Goal: Transaction & Acquisition: Purchase product/service

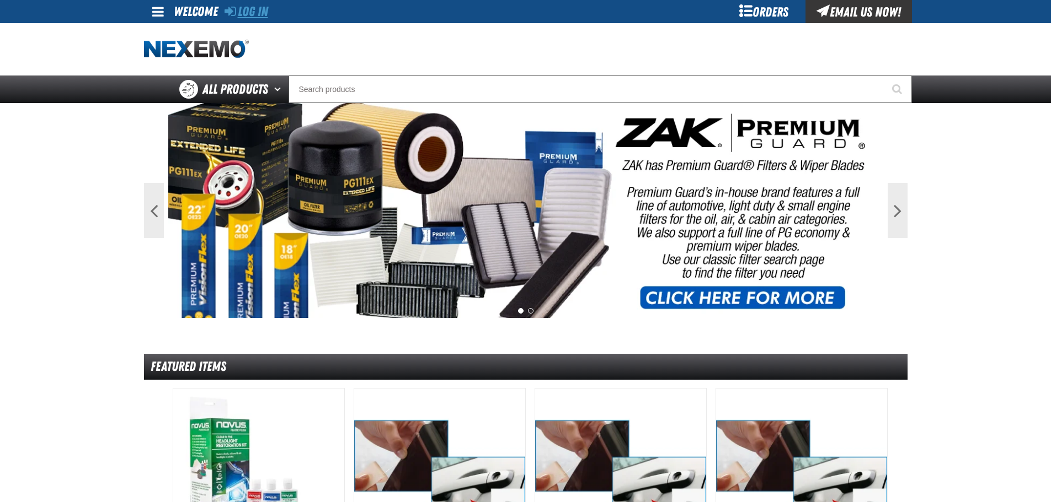
click at [252, 9] on link "Log In" at bounding box center [246, 11] width 44 height 15
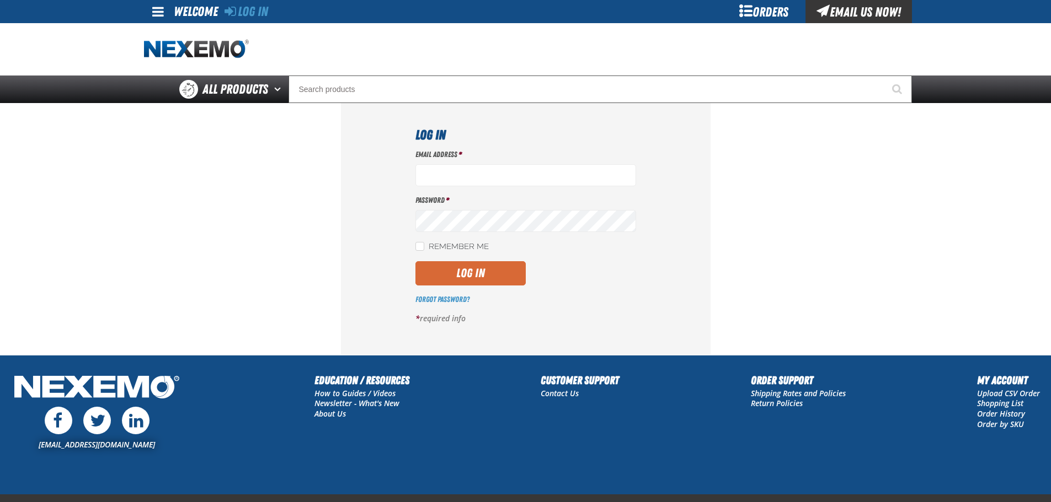
type input "[EMAIL_ADDRESS][DOMAIN_NAME]"
click at [505, 280] on button "Log In" at bounding box center [470, 273] width 110 height 24
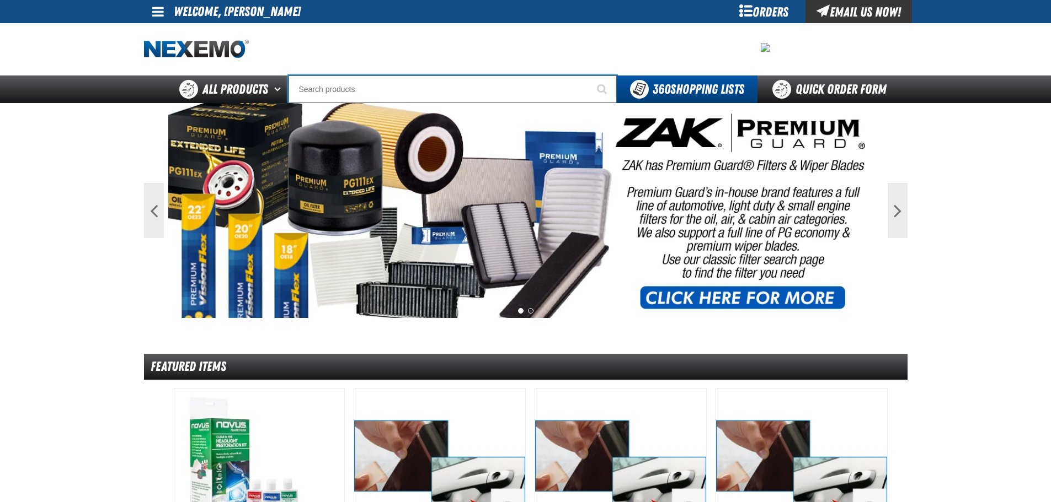
click at [426, 90] on input "Search" at bounding box center [452, 90] width 328 height 28
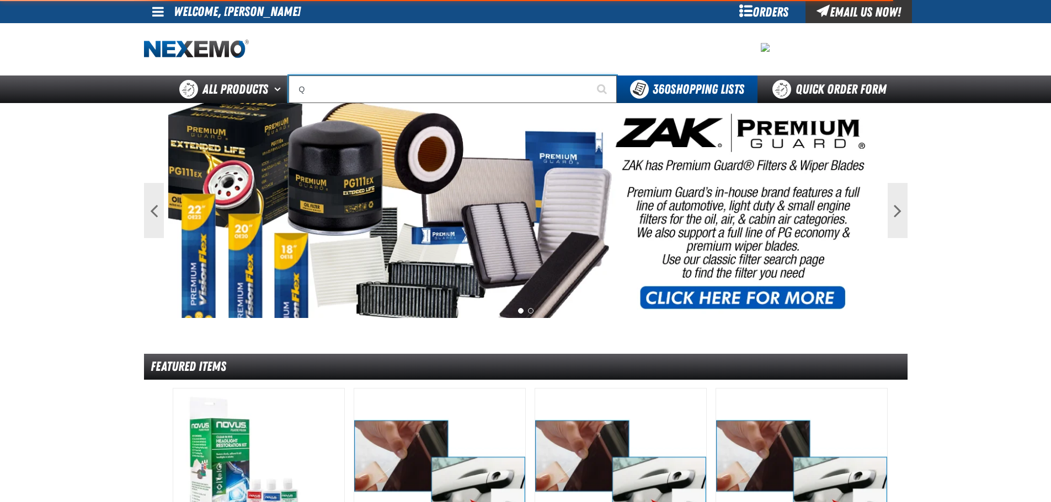
type input "QR"
type input "QR Lube Sticker Printer Ribbon"
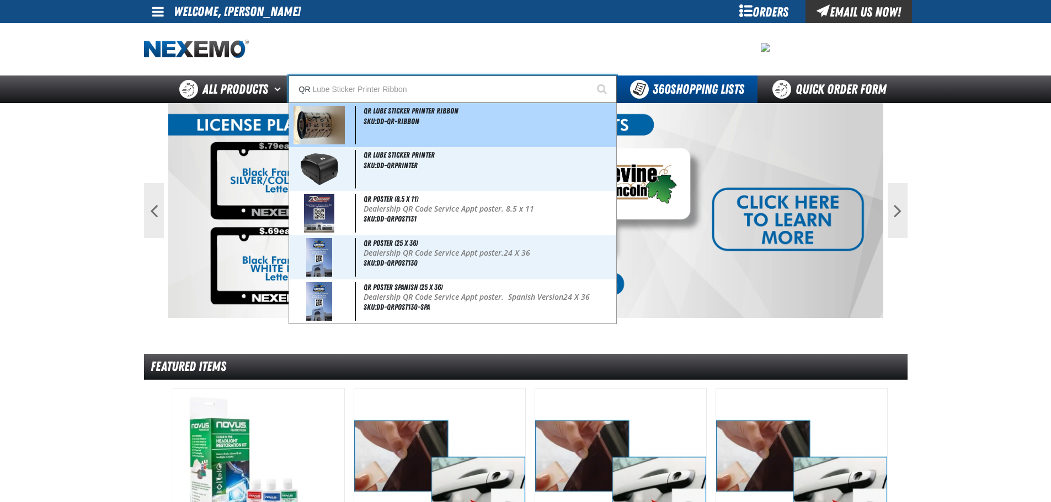
click at [388, 118] on span "SKU:DD-QR-RIBBON" at bounding box center [391, 121] width 56 height 9
type input "QR Lube Sticker Printer Ribbon"
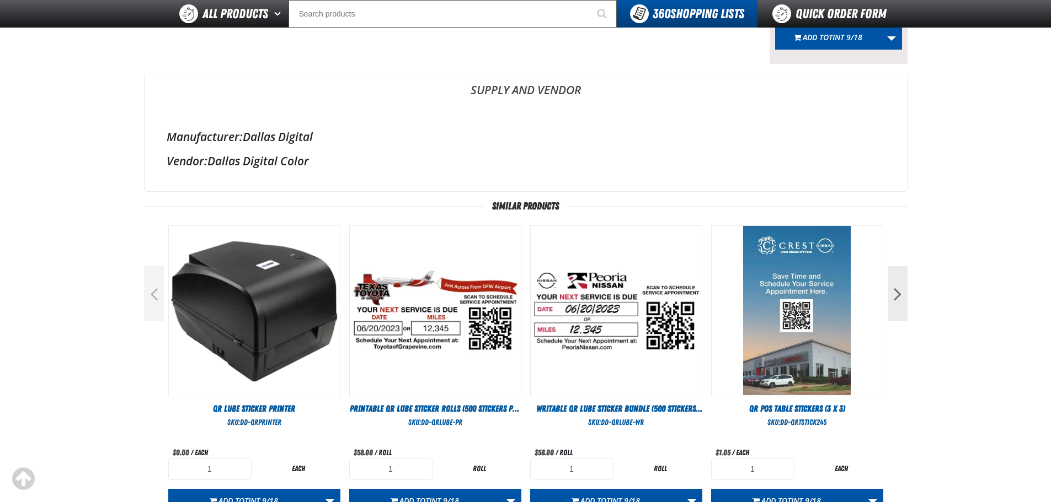
scroll to position [276, 0]
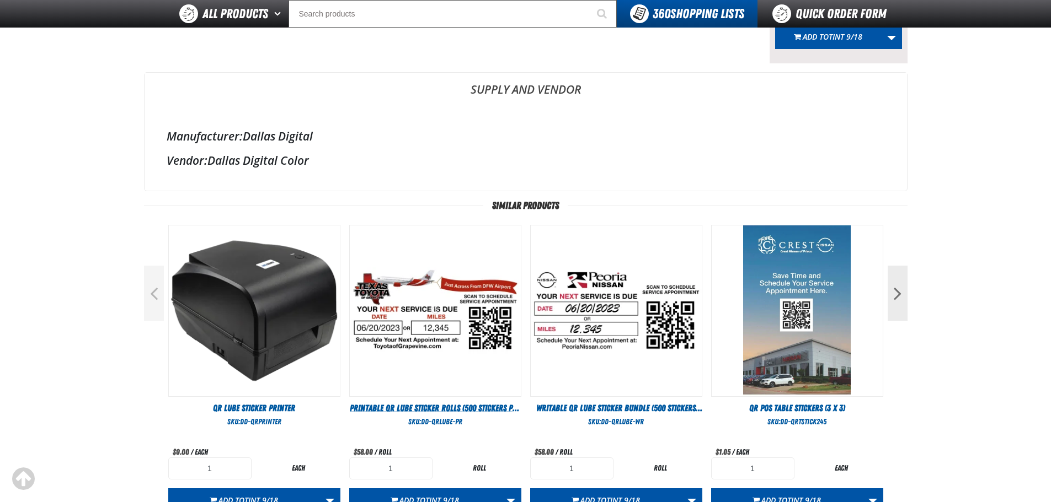
click at [415, 406] on span "Printable QR Lube Sticker Rolls (500 stickers per roll)" at bounding box center [435, 414] width 170 height 23
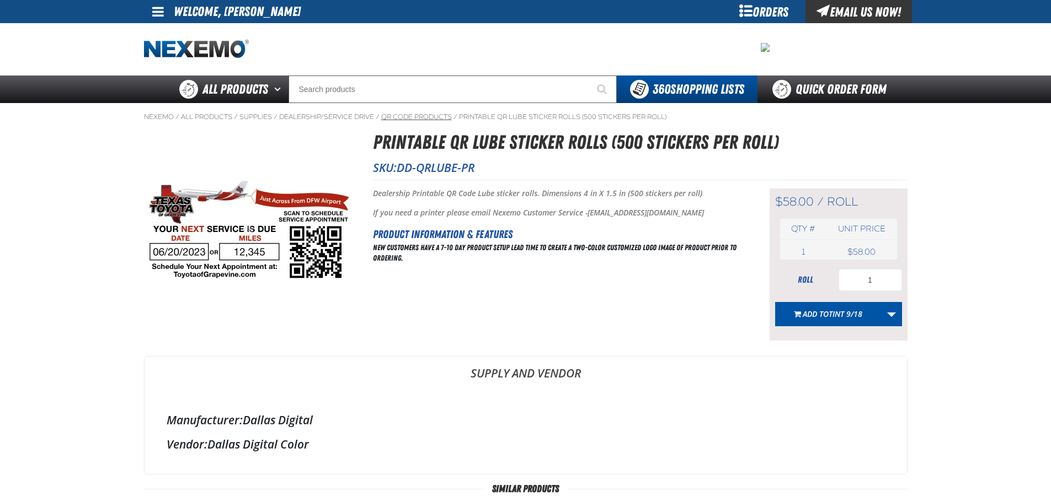
click at [413, 117] on link "QR Code Products" at bounding box center [416, 117] width 71 height 9
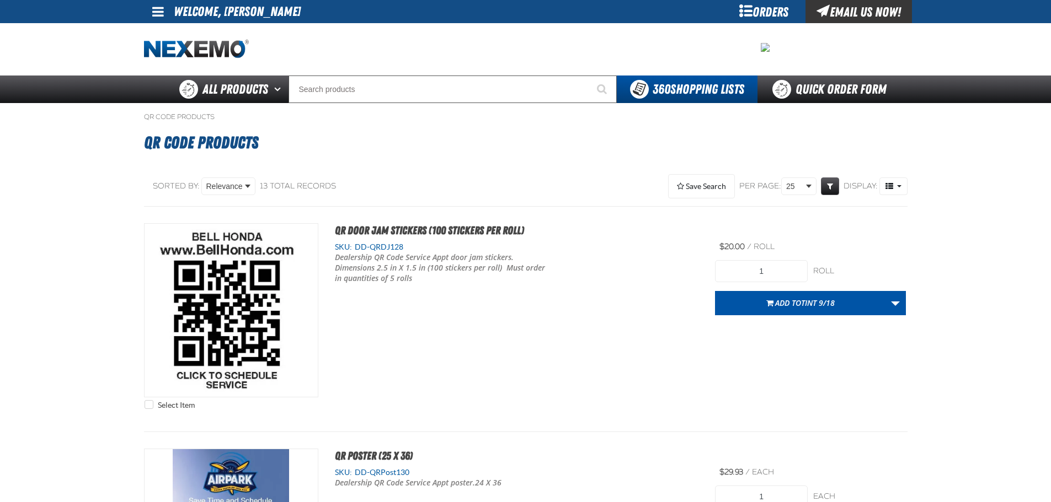
click at [752, 13] on div "Orders" at bounding box center [763, 11] width 83 height 23
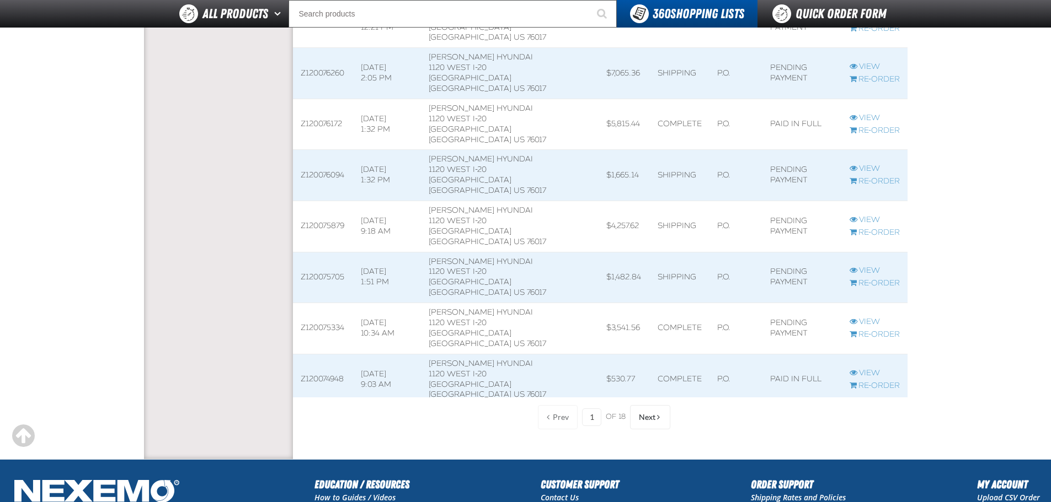
scroll to position [1048, 0]
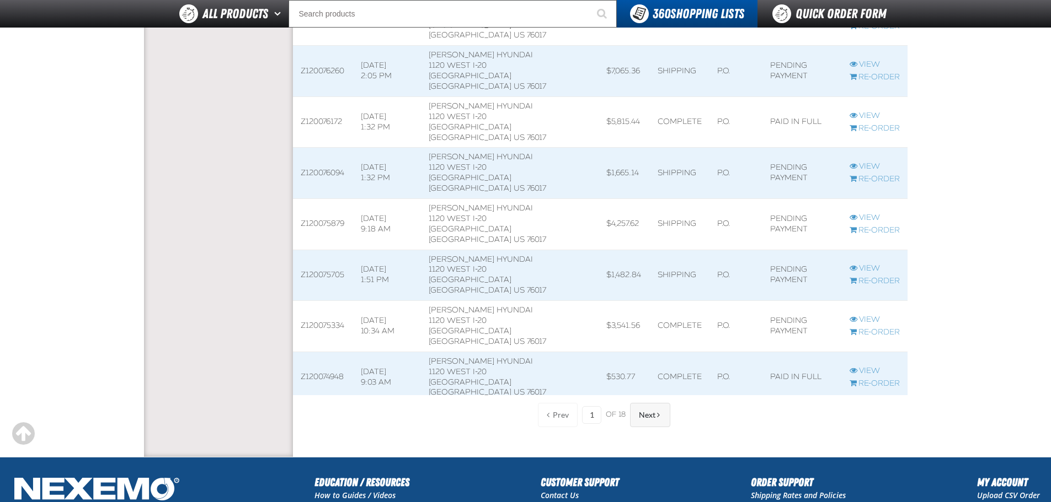
click at [645, 418] on span "Next" at bounding box center [647, 415] width 17 height 9
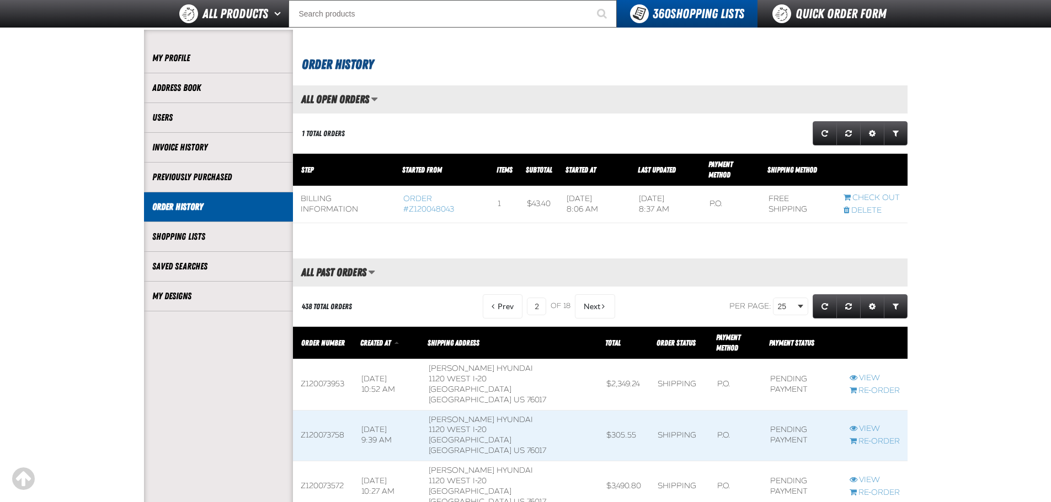
scroll to position [55, 0]
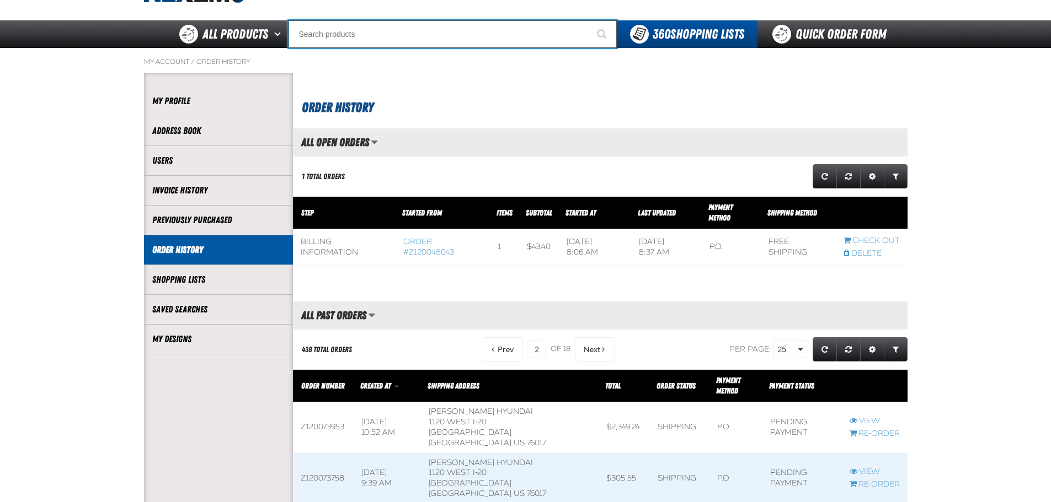
click at [356, 38] on input "Search" at bounding box center [452, 34] width 328 height 28
type input "Q"
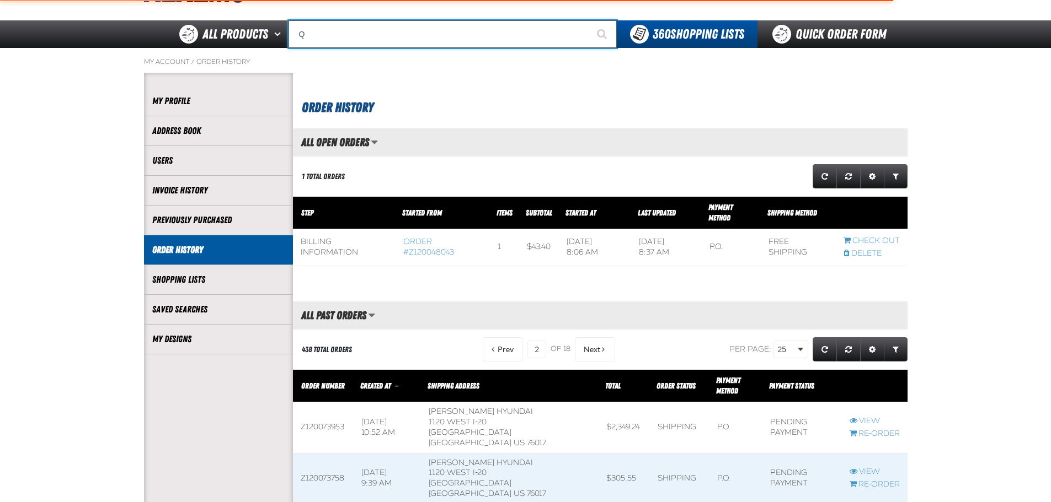
type input "QUALITY"
type input "QR"
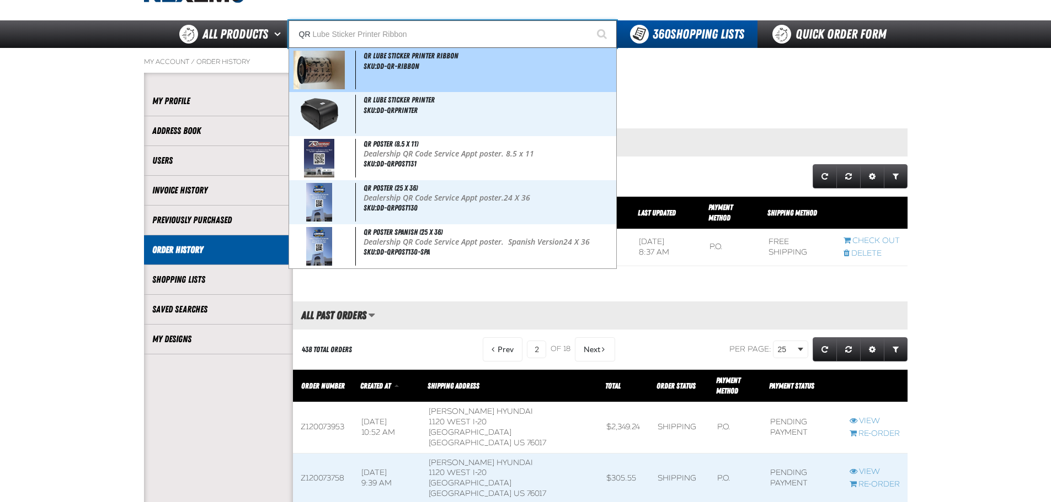
type input "QR Lube Sticker Printer Ribbon"
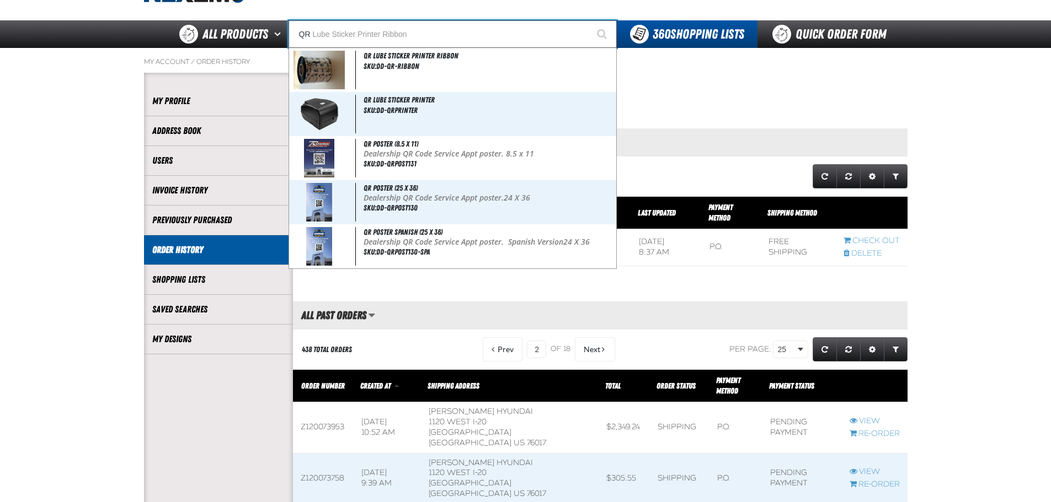
type input "QR L"
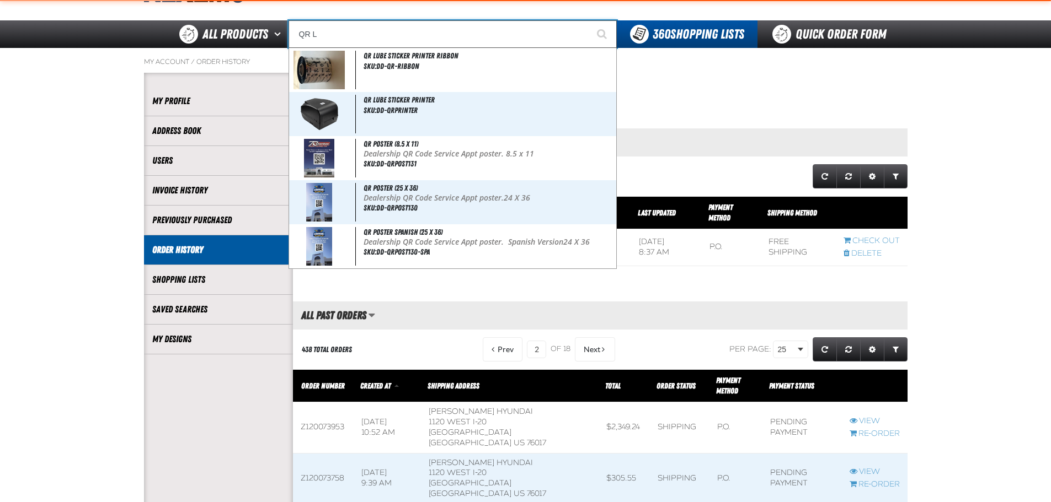
type input "QR LU"
type input "QR LUbe Sticker Printer Ribbon"
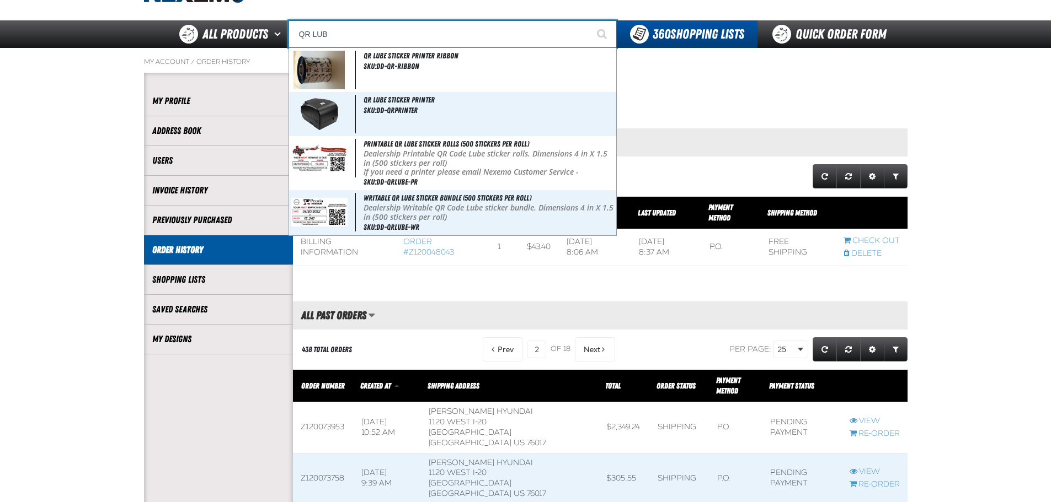
type input "QR LUBE"
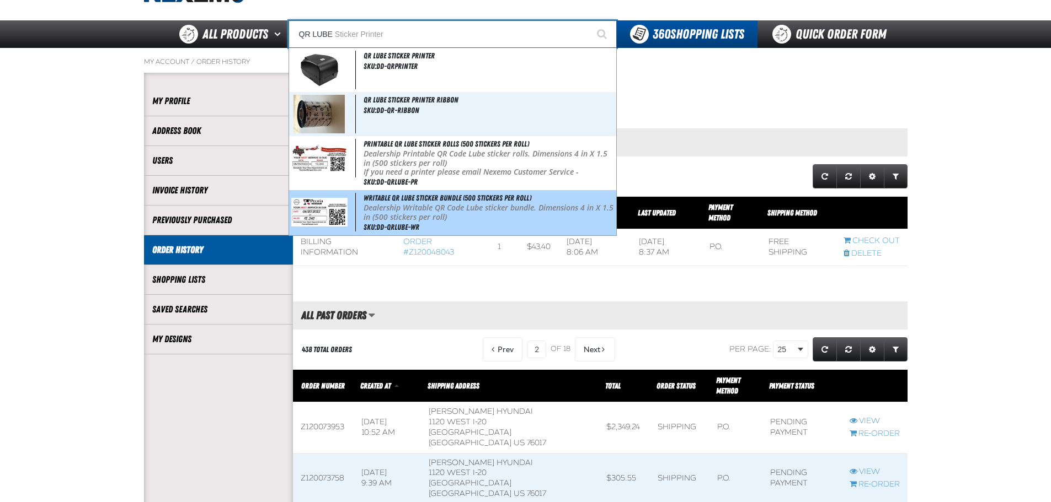
type input "QR LUBE Sticker Printer"
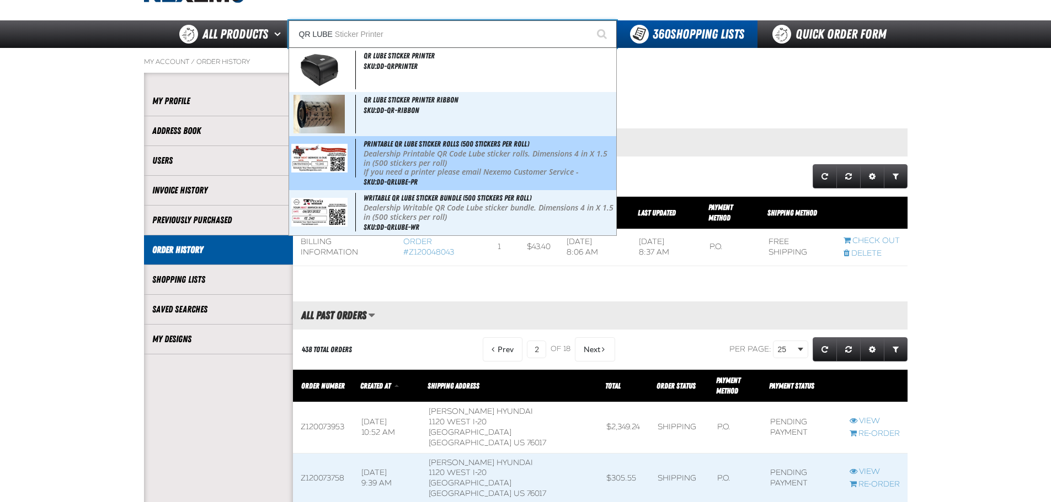
click at [429, 159] on p "Dealership Printable QR Code Lube sticker rolls. Dimensions 4 in X 1.5 in (500 …" at bounding box center [488, 158] width 250 height 19
type input "Printable QR Lube Sticker Rolls (500 stickers per roll)"
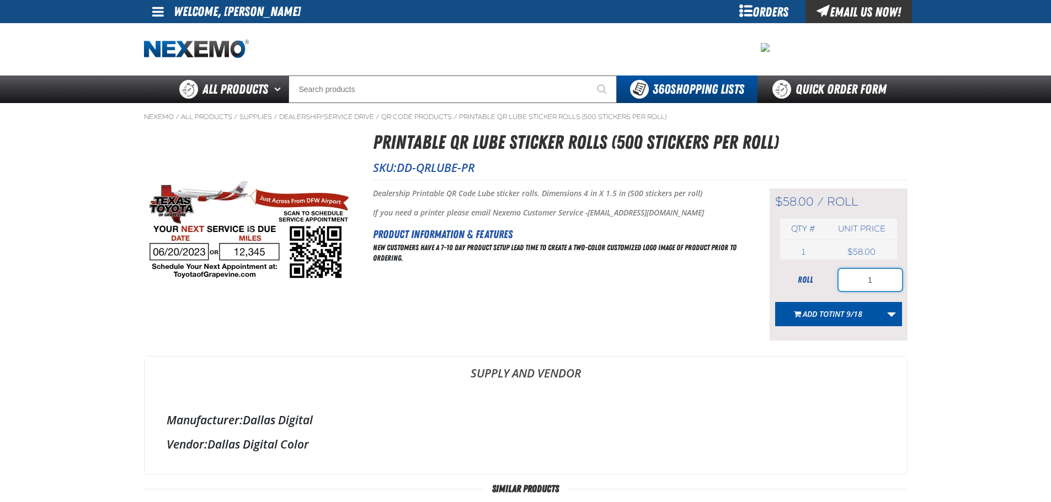
click at [876, 285] on input "1" at bounding box center [869, 280] width 63 height 22
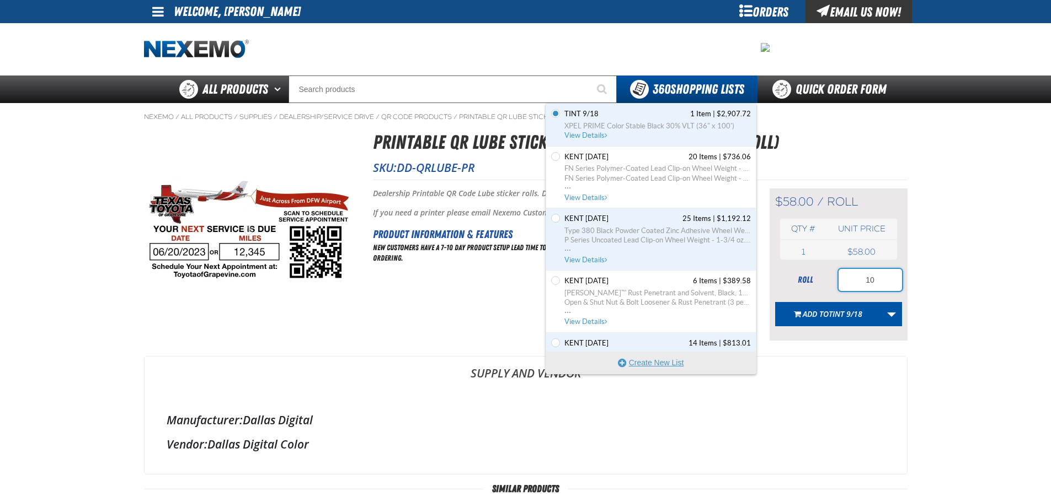
type input "10"
click at [647, 366] on button "Create New List" at bounding box center [651, 363] width 210 height 22
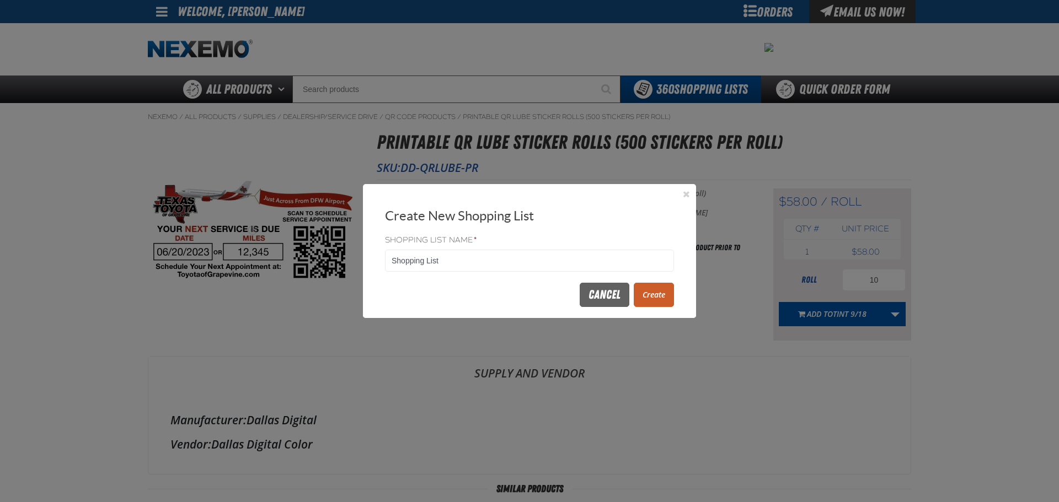
drag, startPoint x: 452, startPoint y: 262, endPoint x: 378, endPoint y: 265, distance: 74.0
click at [378, 265] on div "Shopping List Name * Shopping List" at bounding box center [529, 254] width 333 height 42
type input "OIL CHANGE STICKERS"
click at [644, 290] on button "Create" at bounding box center [654, 295] width 40 height 24
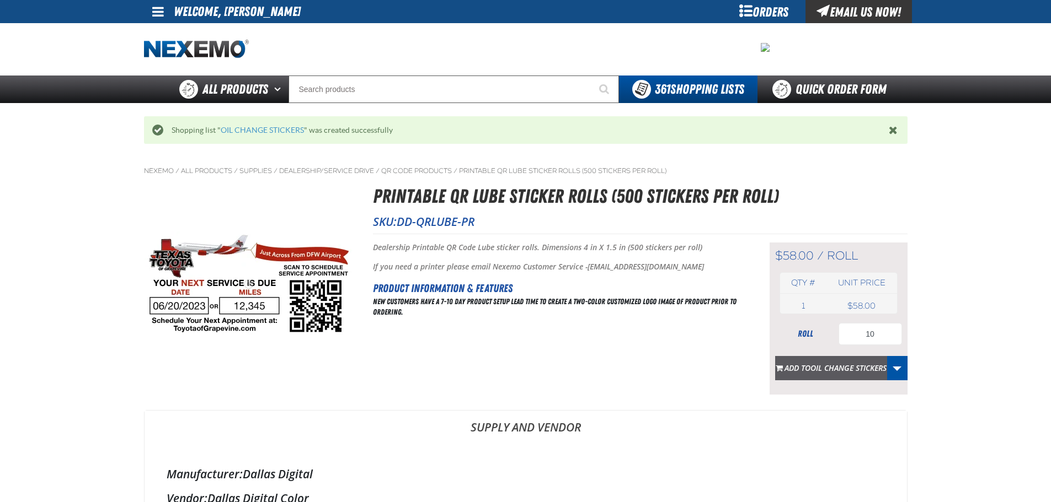
click at [839, 372] on span "OIL CHANGE STICKERS" at bounding box center [848, 368] width 76 height 10
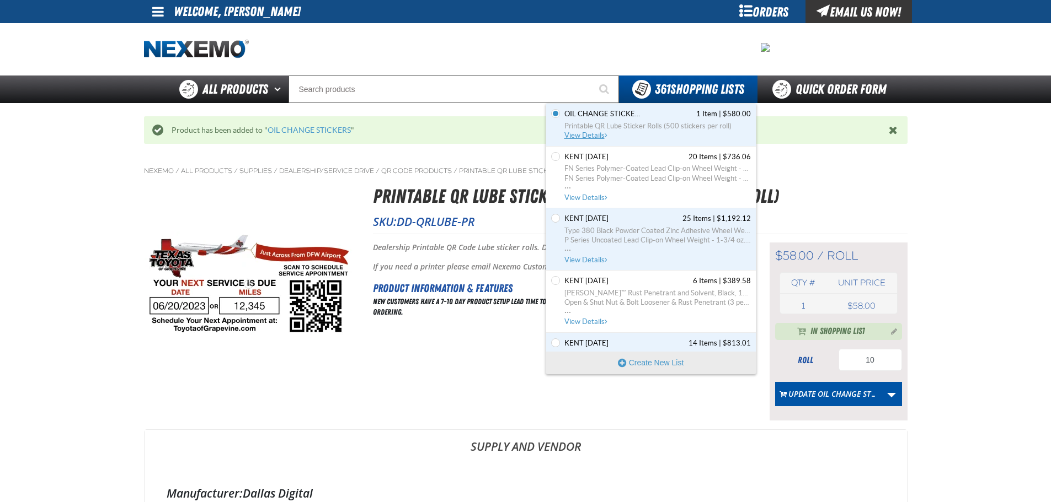
click at [598, 136] on span "View Details" at bounding box center [586, 135] width 45 height 8
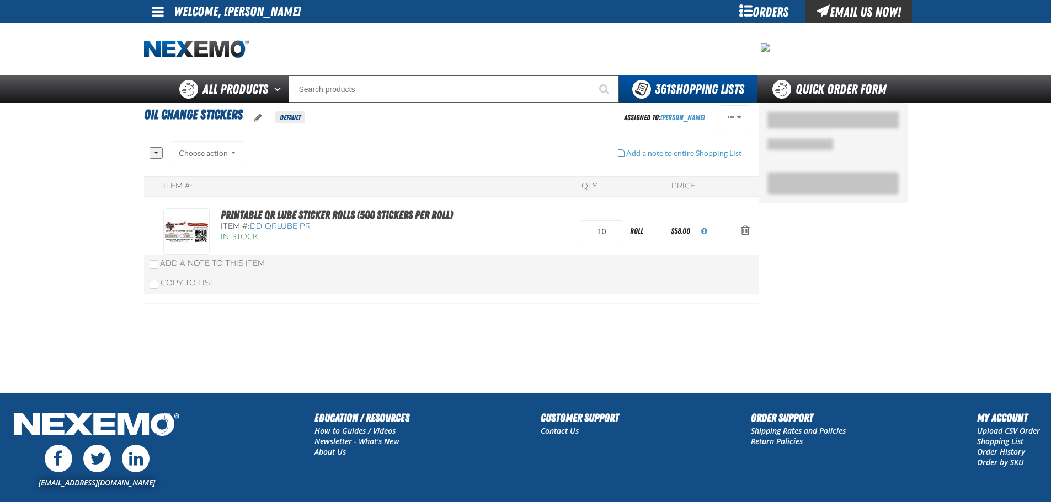
click at [236, 157] on div "Choose action Add to Kent [DATE] Add to [GEOGRAPHIC_DATA] [DATE] Add to DESK [P…" at bounding box center [207, 153] width 75 height 24
click at [232, 153] on div "Choose action Add to Kent [DATE] Add to [GEOGRAPHIC_DATA] [DATE] Add to DESK [P…" at bounding box center [207, 153] width 75 height 24
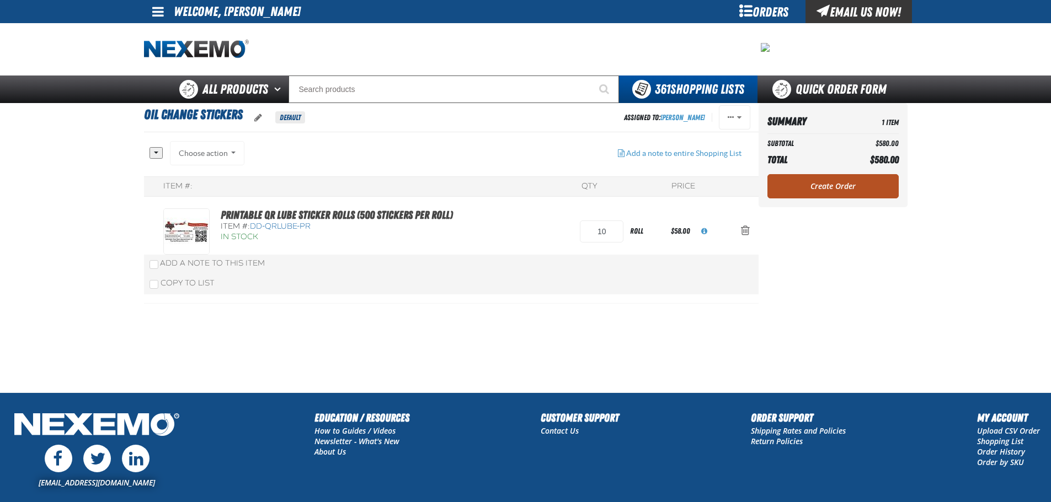
click at [827, 189] on link "Create Order" at bounding box center [832, 186] width 131 height 24
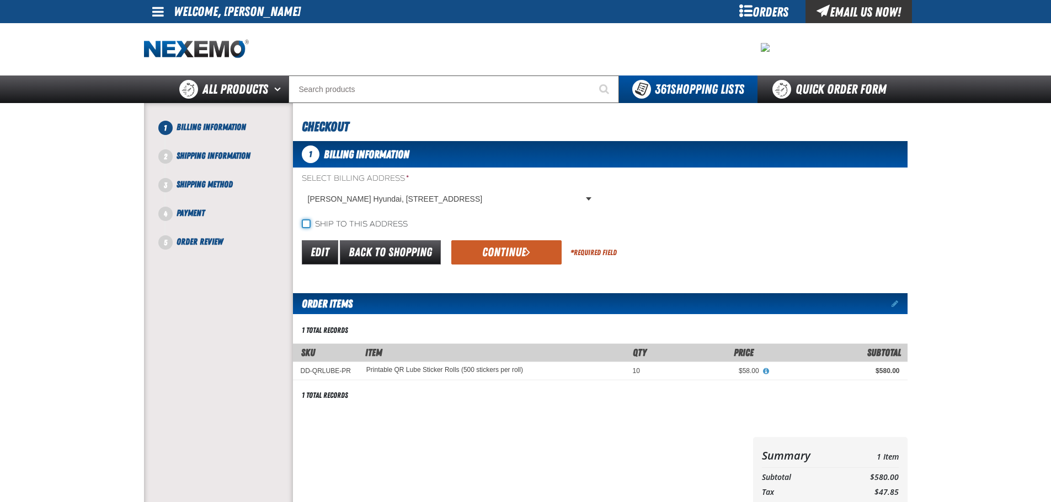
click at [303, 226] on input "Ship to this address" at bounding box center [306, 224] width 9 height 9
checkbox input "true"
click at [518, 255] on button "Continue" at bounding box center [506, 252] width 110 height 24
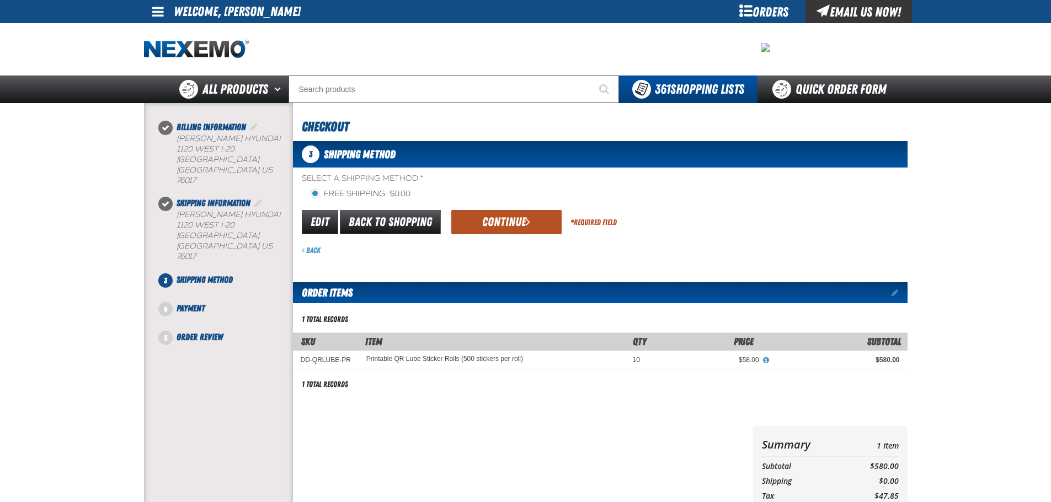
click at [505, 220] on button "Continue" at bounding box center [506, 222] width 110 height 24
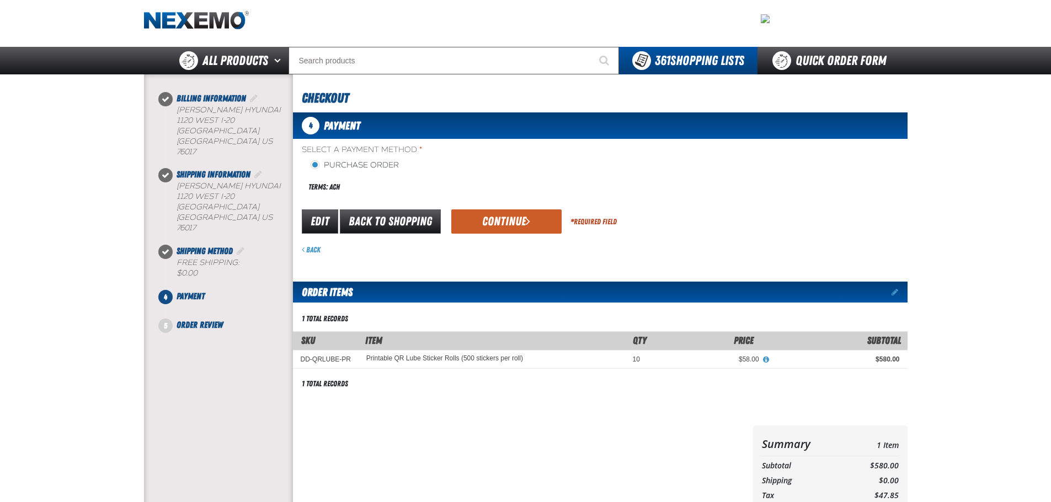
scroll to position [55, 0]
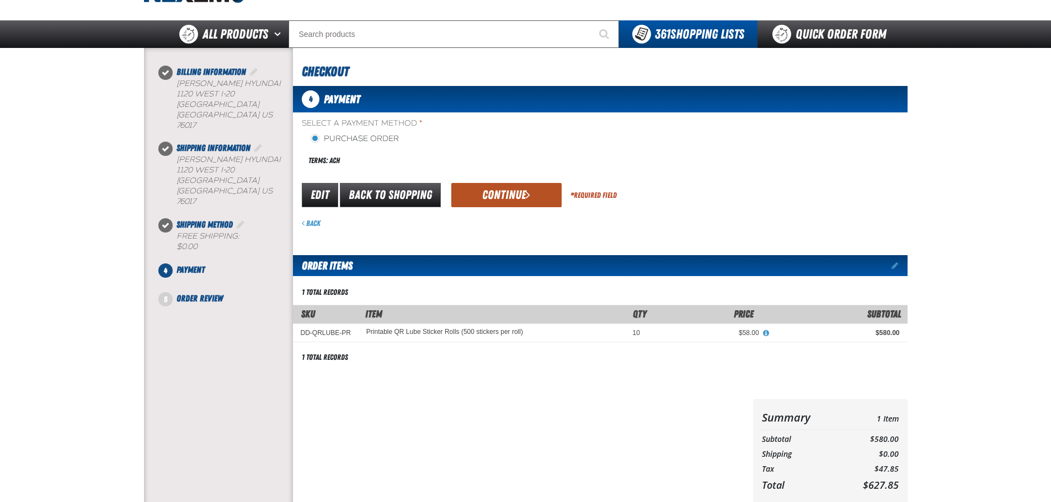
click at [522, 200] on button "Continue" at bounding box center [506, 195] width 110 height 24
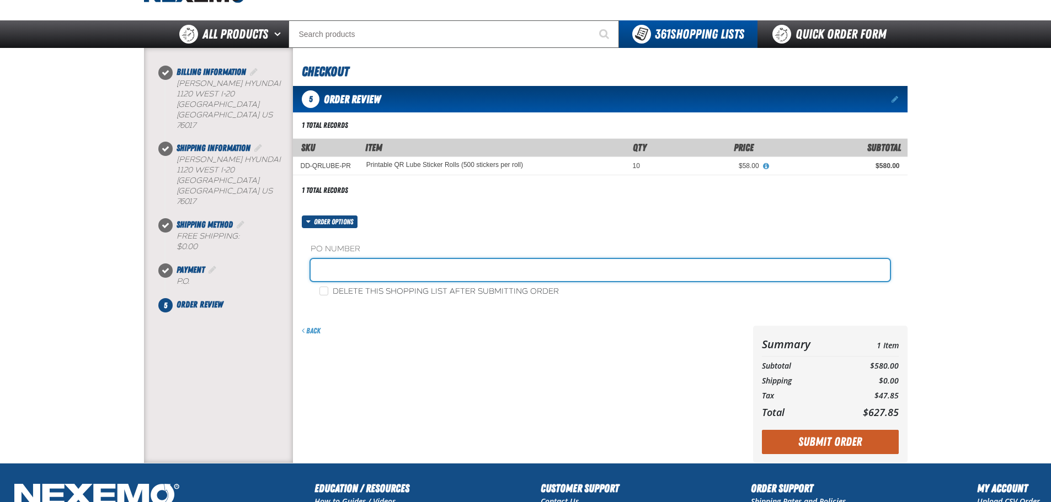
click at [410, 267] on input "text" at bounding box center [600, 270] width 579 height 22
type input "OIL CHANGE STICKERS"
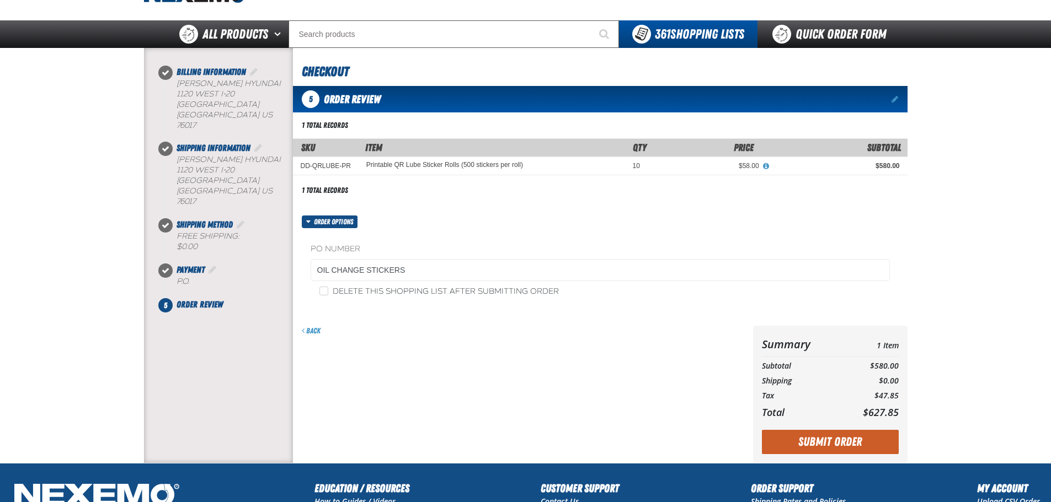
click at [826, 440] on button "Submit Order" at bounding box center [830, 442] width 137 height 24
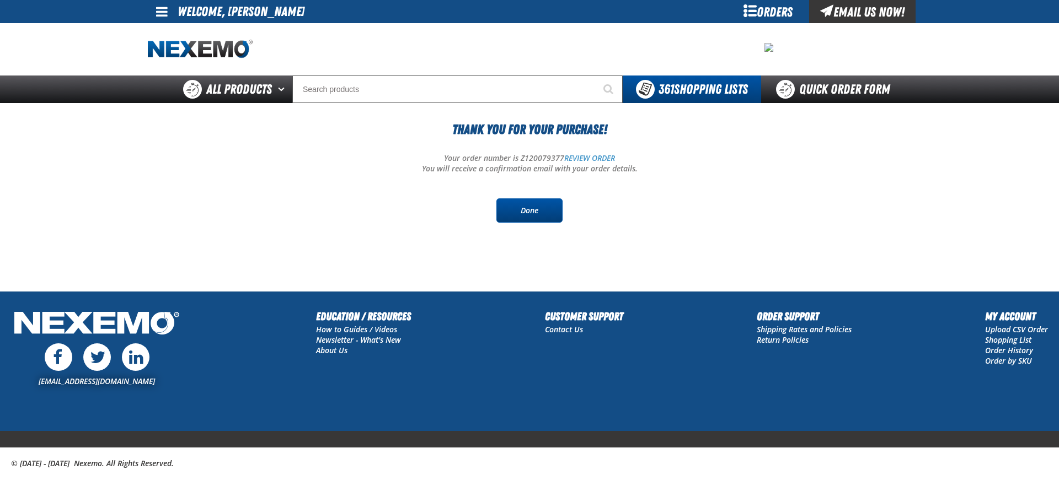
click at [531, 212] on link "Done" at bounding box center [529, 211] width 66 height 24
